Goal: Transaction & Acquisition: Subscribe to service/newsletter

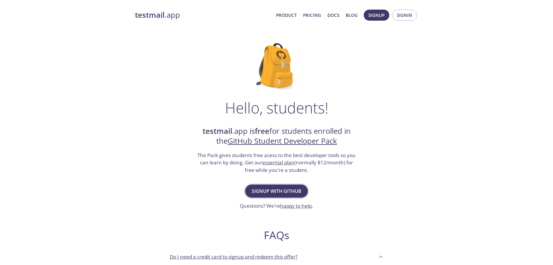
click at [284, 188] on span "Signup with GitHub" at bounding box center [277, 191] width 50 height 8
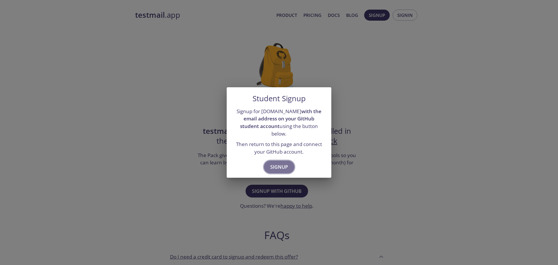
click at [282, 165] on span "Signup" at bounding box center [279, 167] width 18 height 8
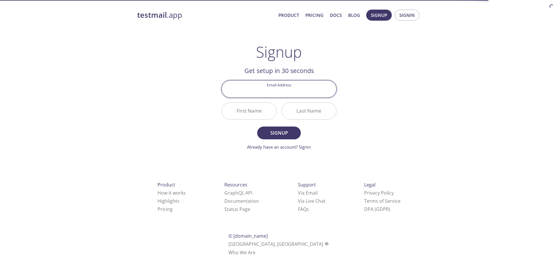
click at [288, 92] on input "Email Address" at bounding box center [279, 88] width 114 height 17
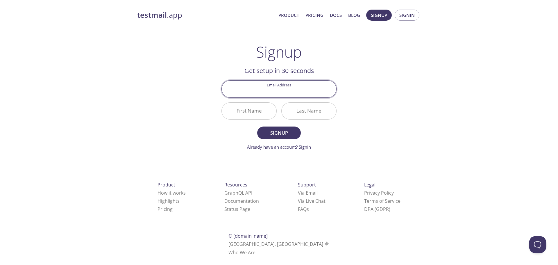
type input "[EMAIL_ADDRESS][DOMAIN_NAME]"
click at [248, 116] on input "First Name" at bounding box center [249, 111] width 55 height 17
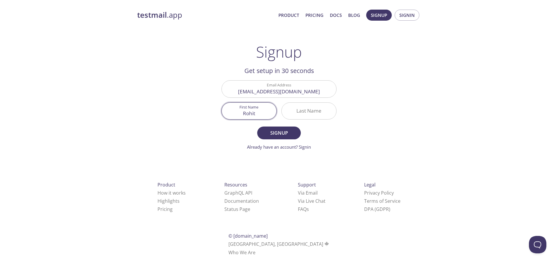
type input "Rohit"
click at [299, 111] on input "Last Name" at bounding box center [308, 111] width 55 height 17
type input "[PERSON_NAME]"
click at [284, 129] on span "Signup" at bounding box center [278, 133] width 31 height 8
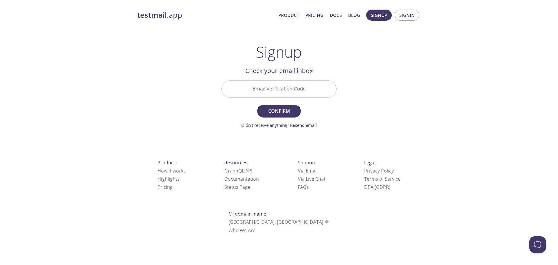
click at [292, 94] on input "Email Verification Code" at bounding box center [279, 88] width 114 height 17
type input "J"
type input "JFD71MN"
click at [279, 115] on span "Confirm" at bounding box center [278, 111] width 31 height 8
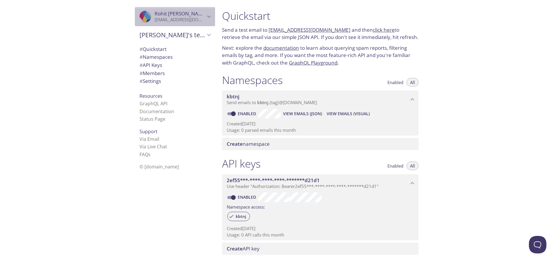
click at [183, 18] on p "[EMAIL_ADDRESS][DOMAIN_NAME]" at bounding box center [180, 20] width 51 height 6
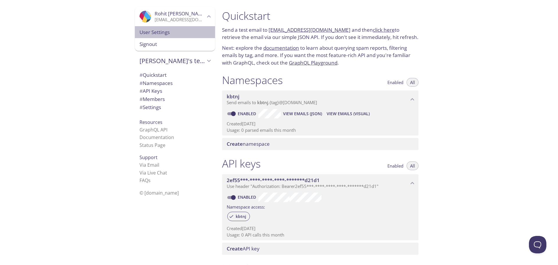
click at [151, 33] on span "User Settings" at bounding box center [174, 32] width 71 height 8
